Goal: Task Accomplishment & Management: Manage account settings

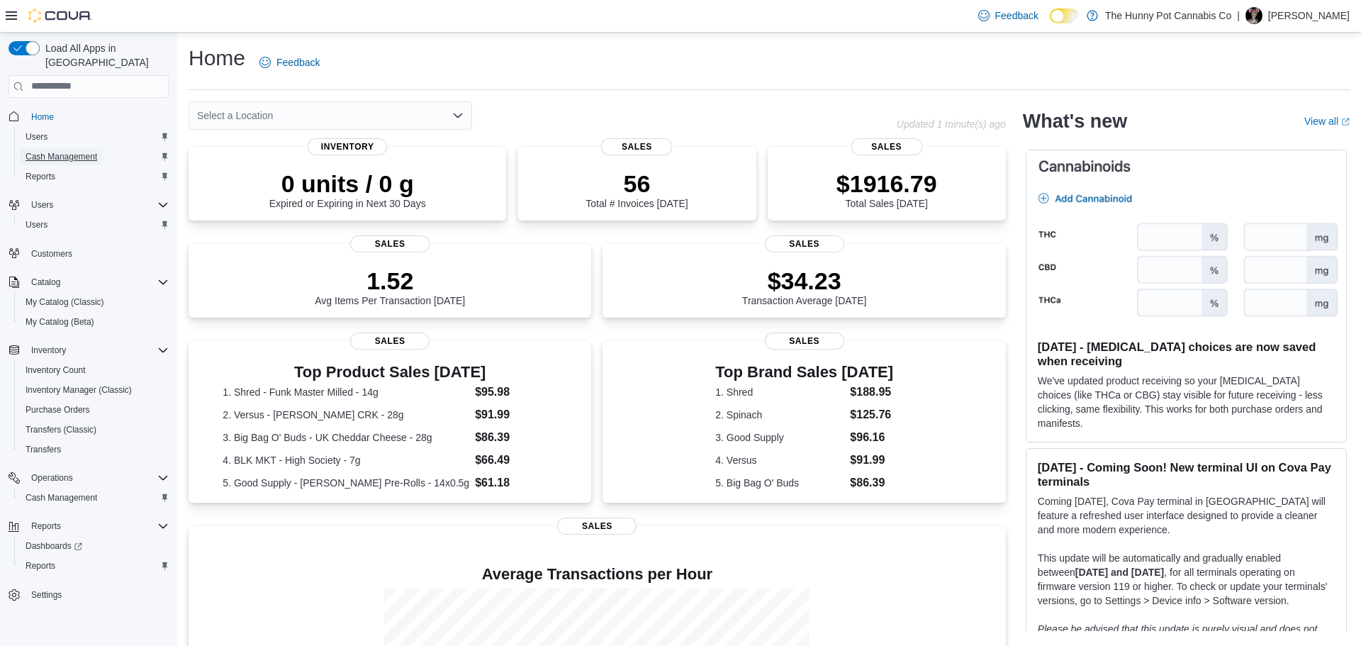
click at [57, 151] on span "Cash Management" at bounding box center [62, 156] width 72 height 11
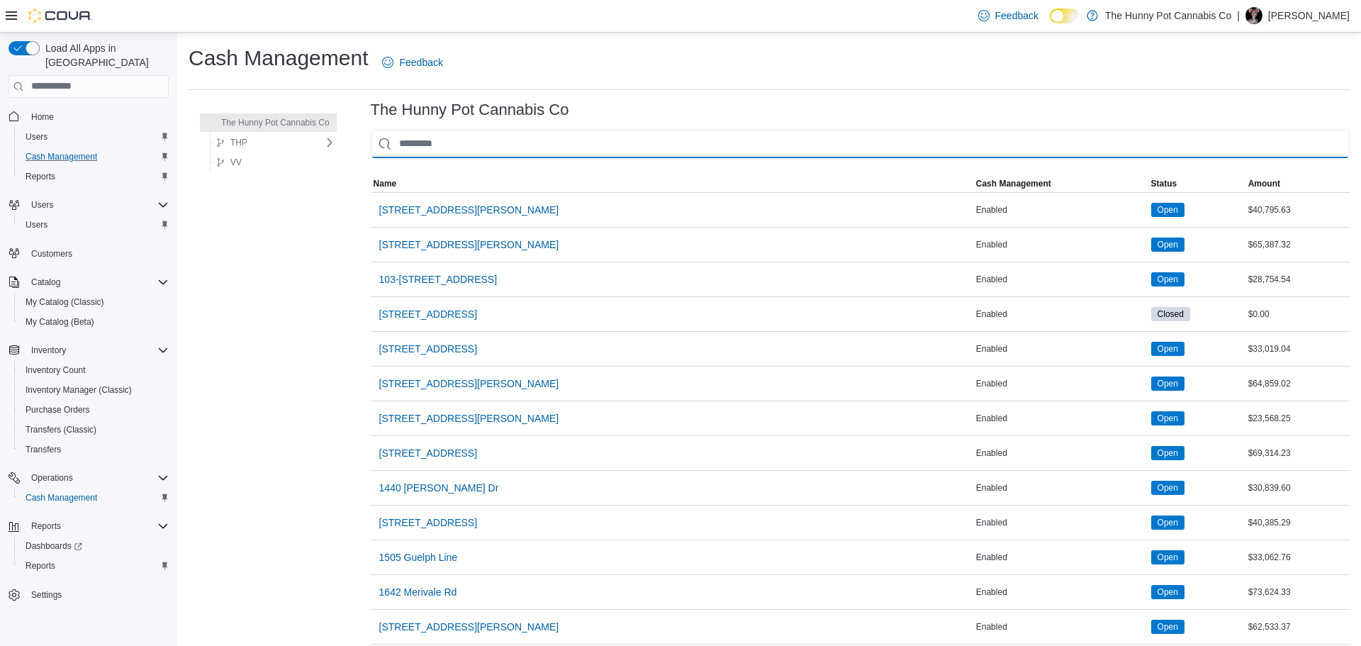
click at [490, 149] on input "This is a search bar. As you type, the results lower in the page will automatic…" at bounding box center [860, 144] width 979 height 28
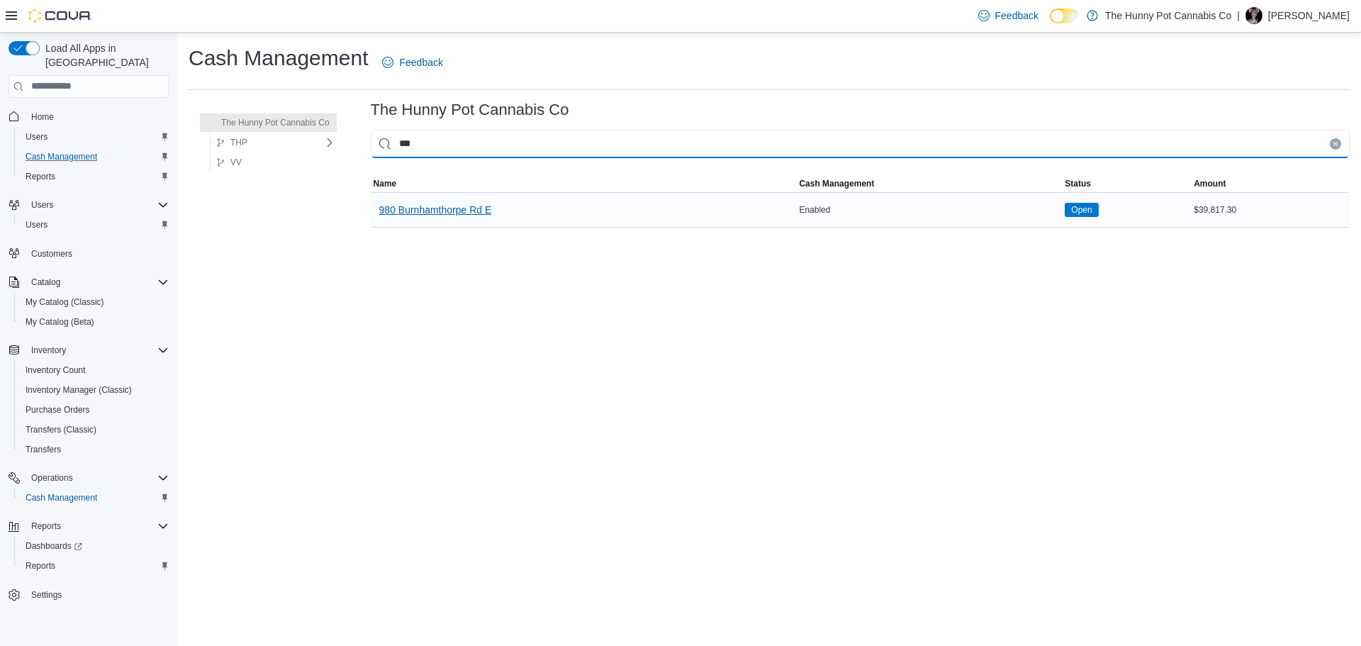
type input "***"
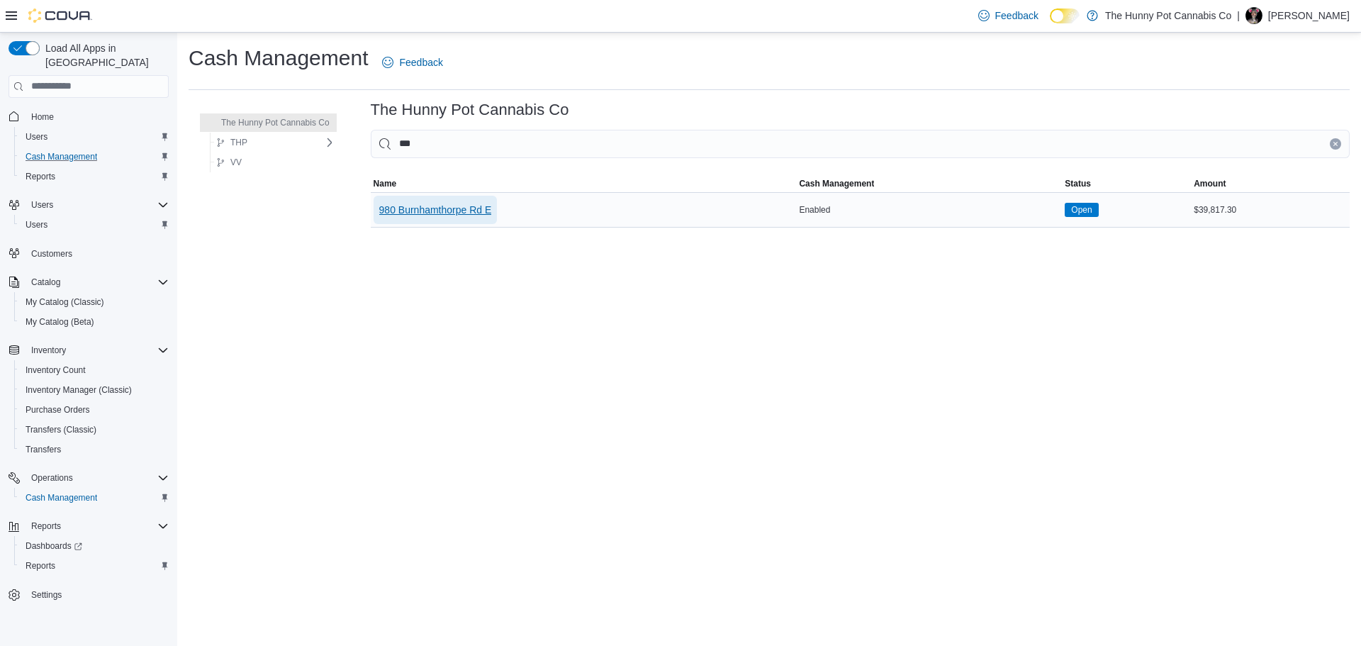
click at [483, 218] on span "980 Burnhamthorpe Rd E" at bounding box center [435, 210] width 113 height 28
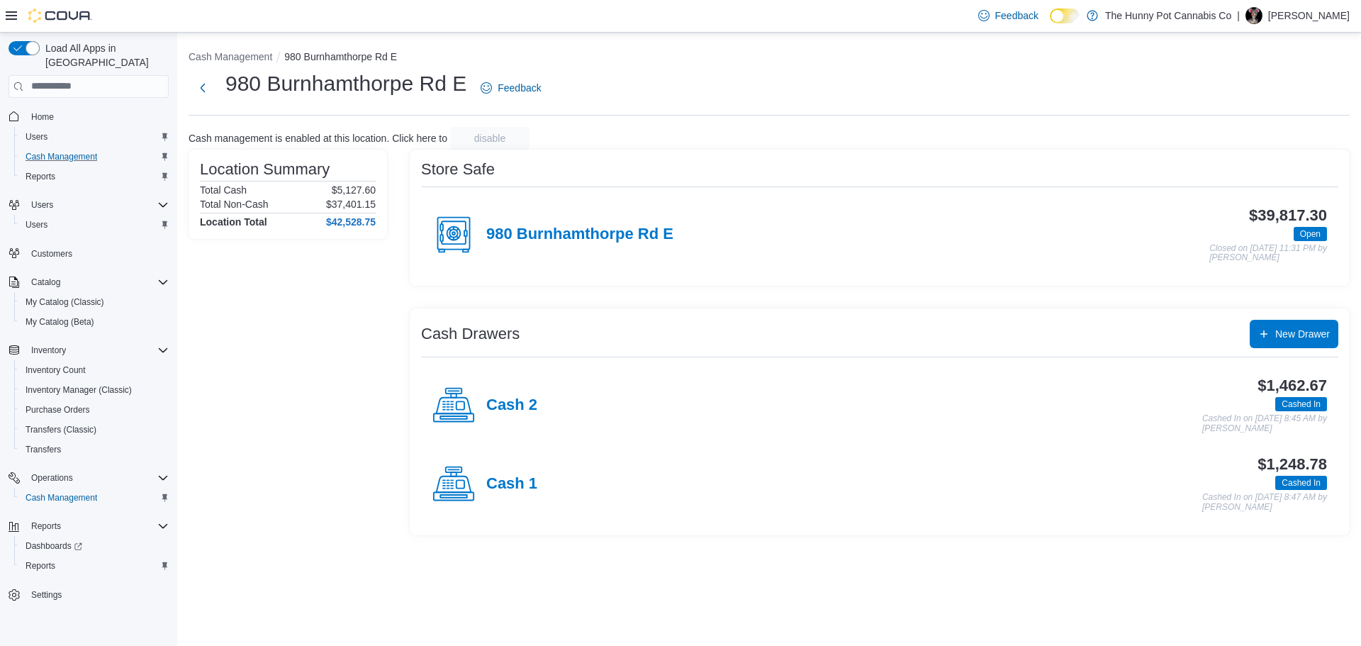
click at [499, 500] on div "Cash 1" at bounding box center [484, 484] width 105 height 43
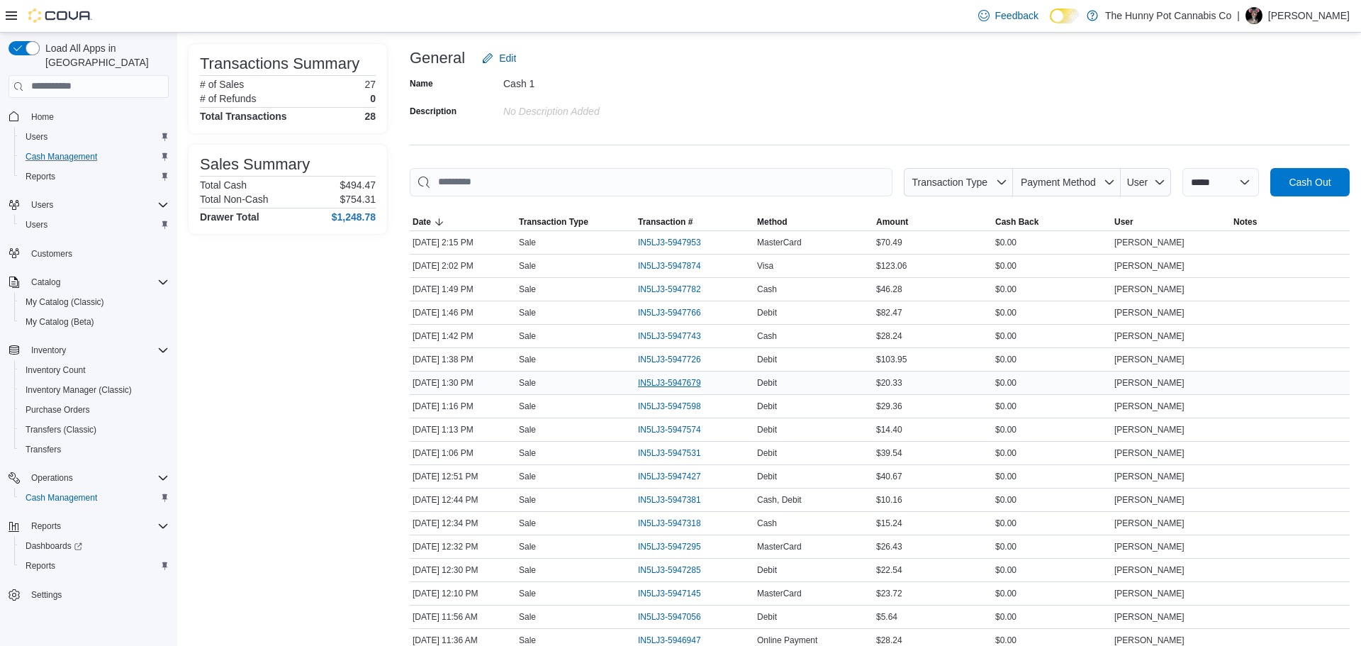
scroll to position [55, 0]
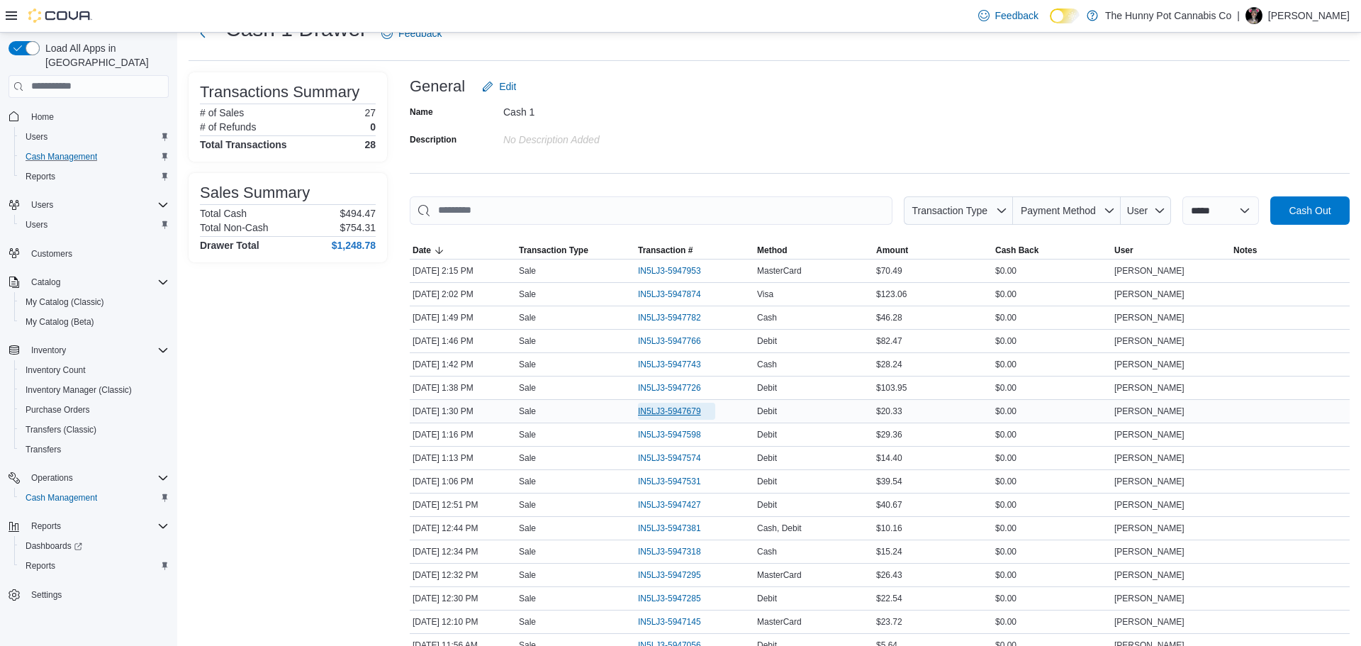
click at [648, 412] on span "IN5LJ3-5947679" at bounding box center [669, 410] width 63 height 11
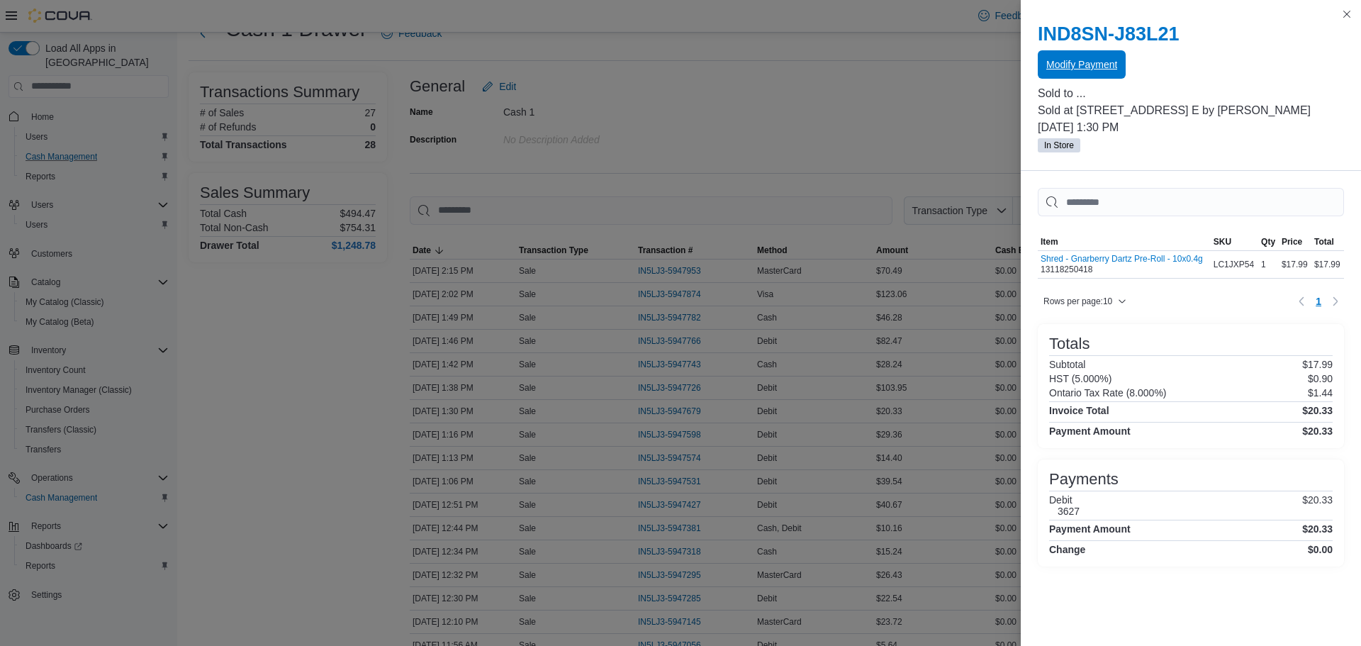
click at [1086, 69] on span "Modify Payment" at bounding box center [1081, 64] width 71 height 14
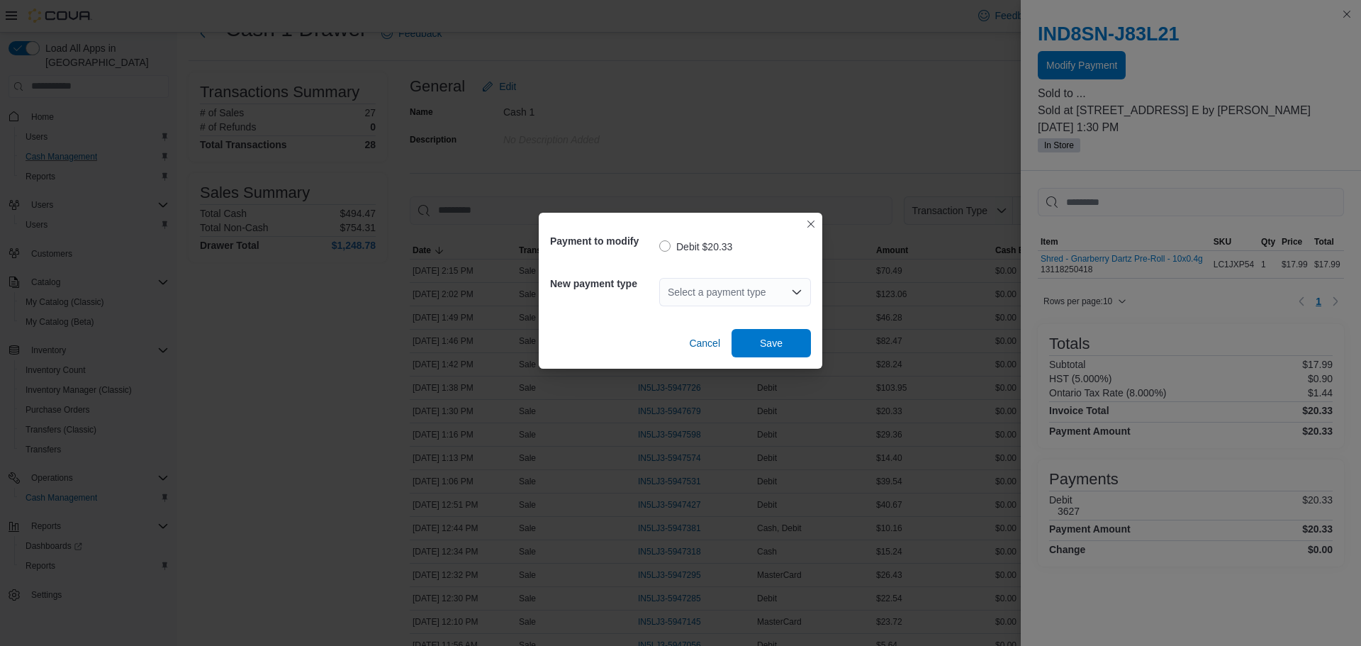
click at [697, 296] on div "Select a payment type" at bounding box center [735, 292] width 152 height 28
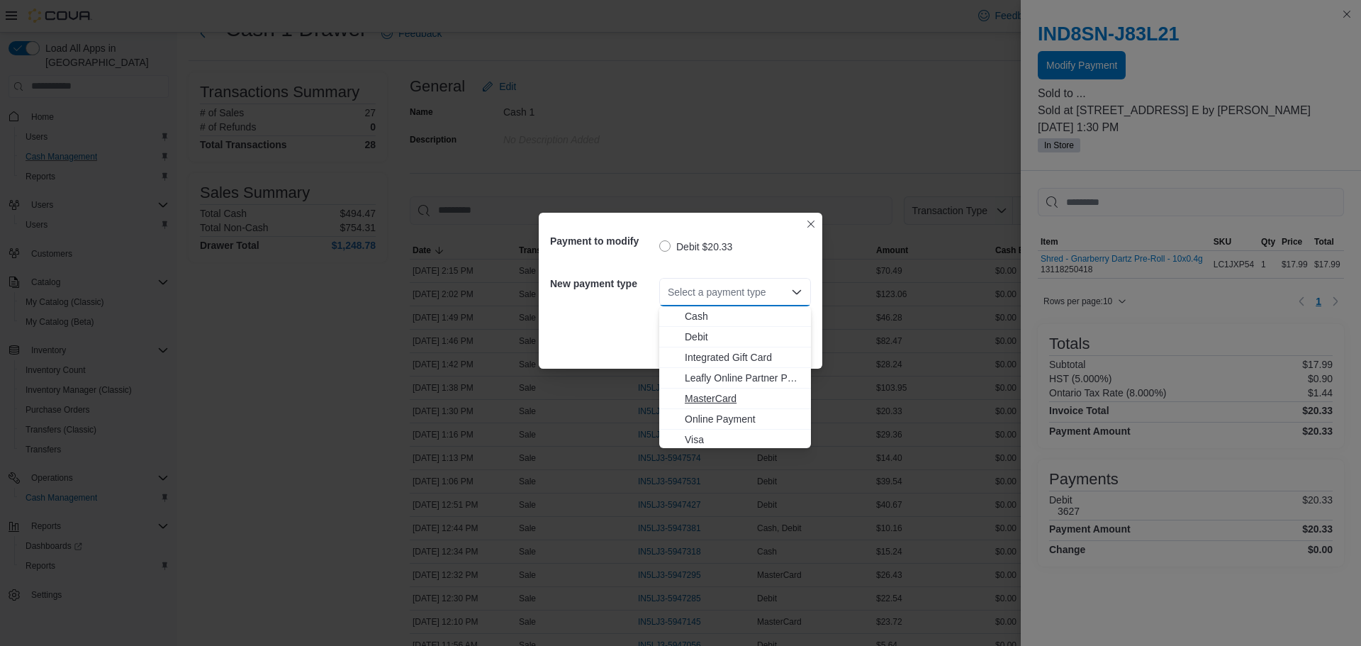
click at [729, 396] on span "MasterCard" at bounding box center [744, 398] width 118 height 14
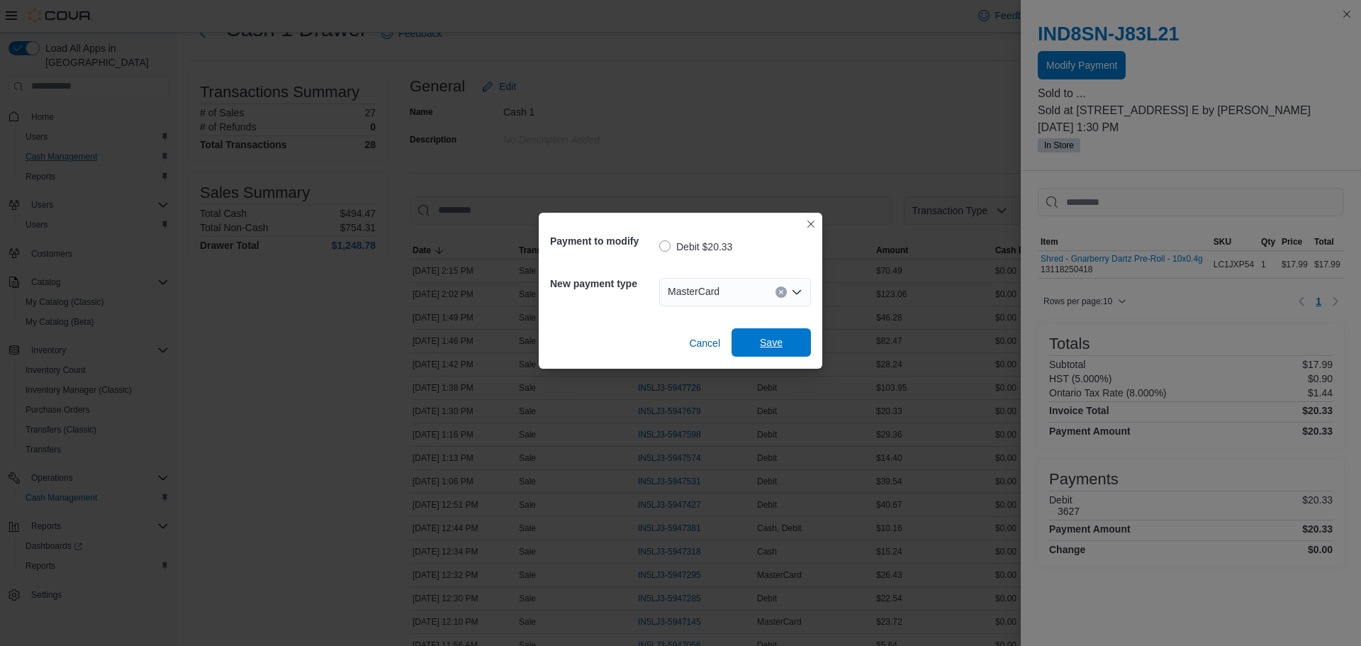
click at [788, 339] on span "Save" at bounding box center [771, 342] width 62 height 28
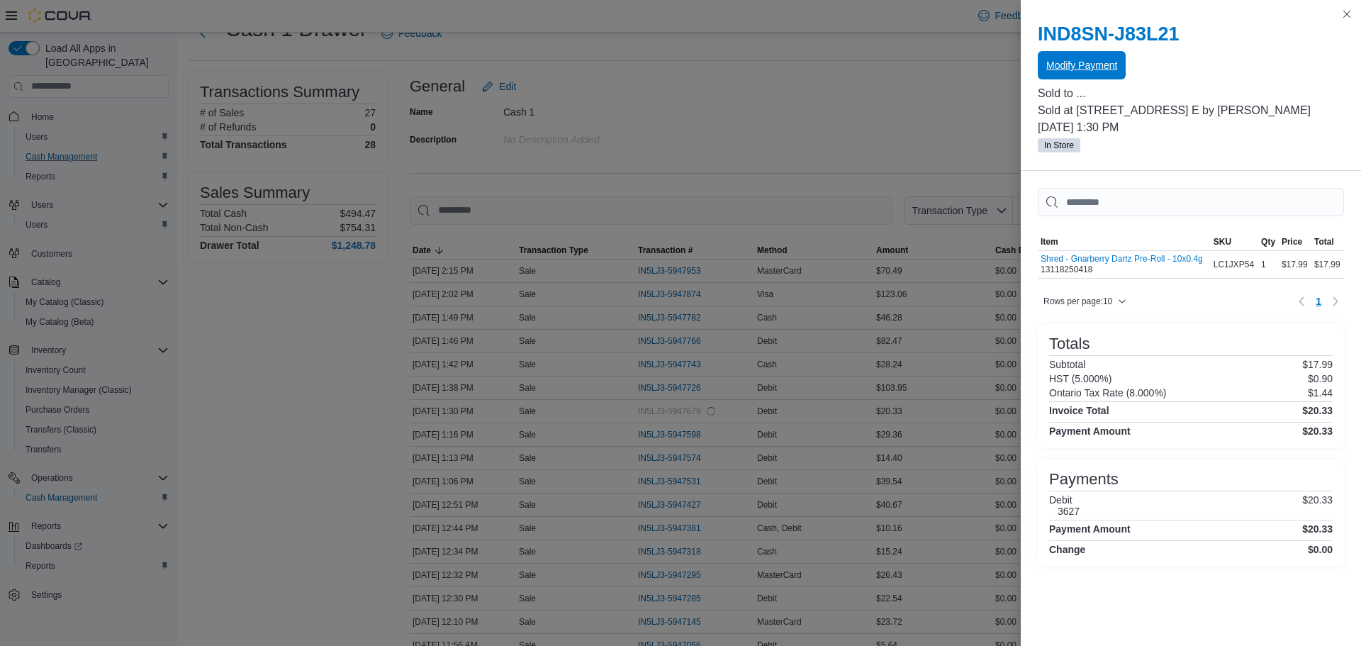
scroll to position [0, 0]
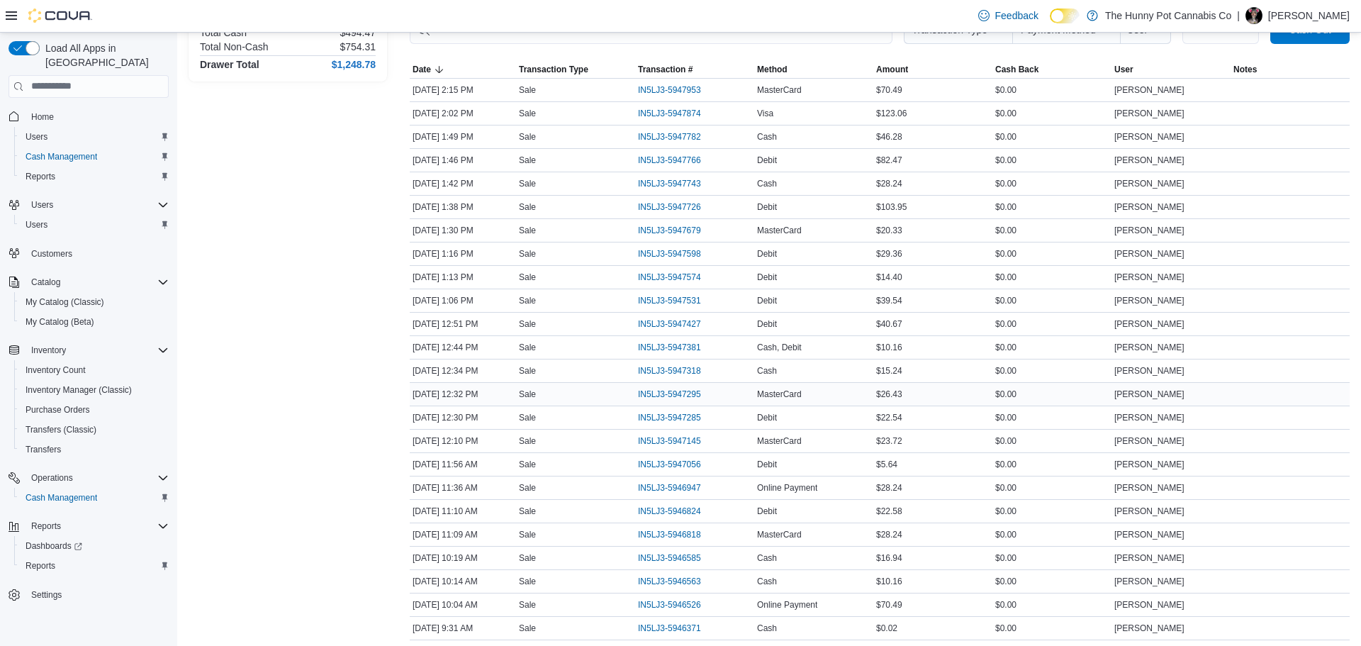
scroll to position [391, 0]
